Goal: Unclear

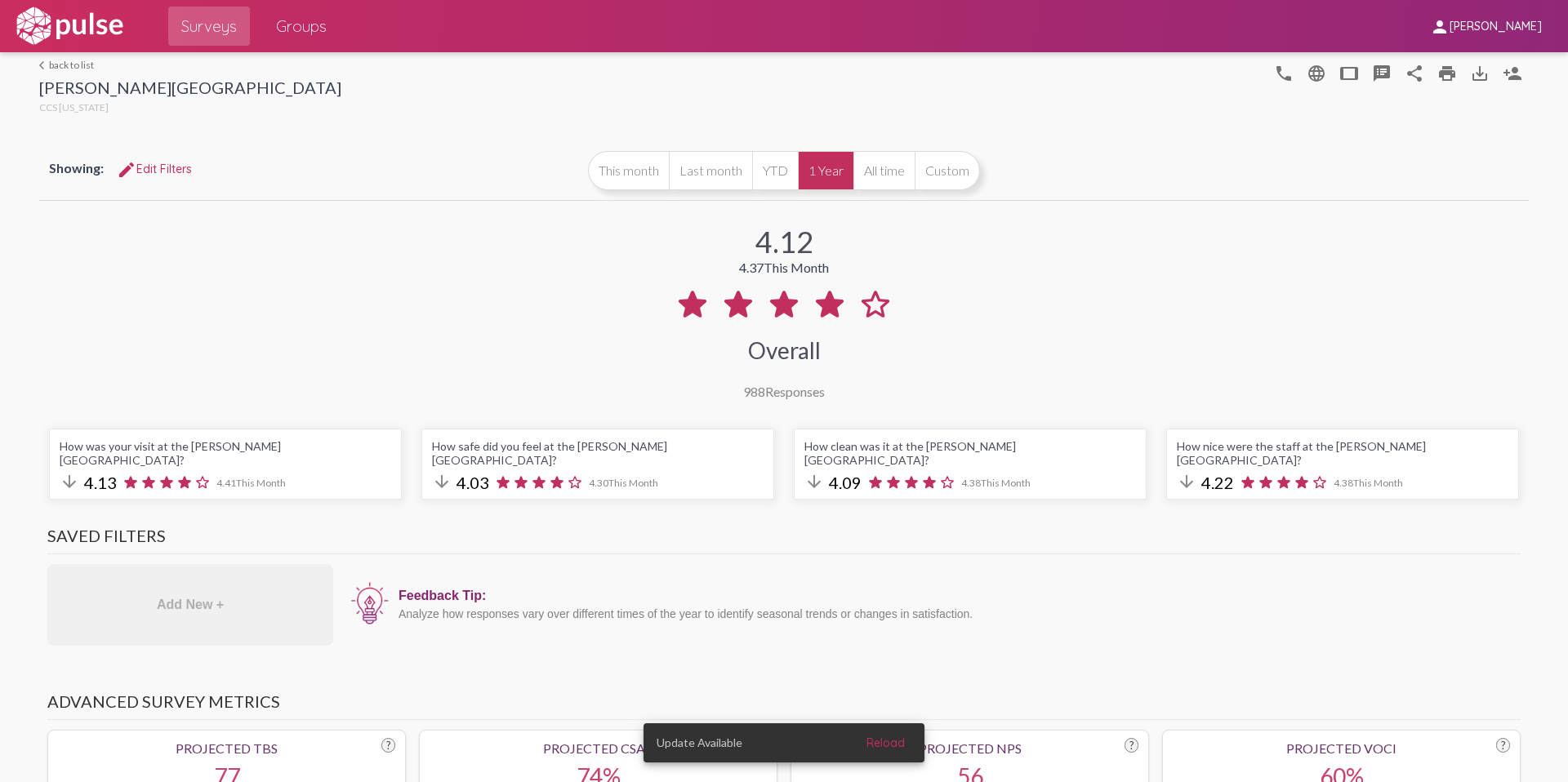
select select "Suggestion"
